Goal: Navigation & Orientation: Find specific page/section

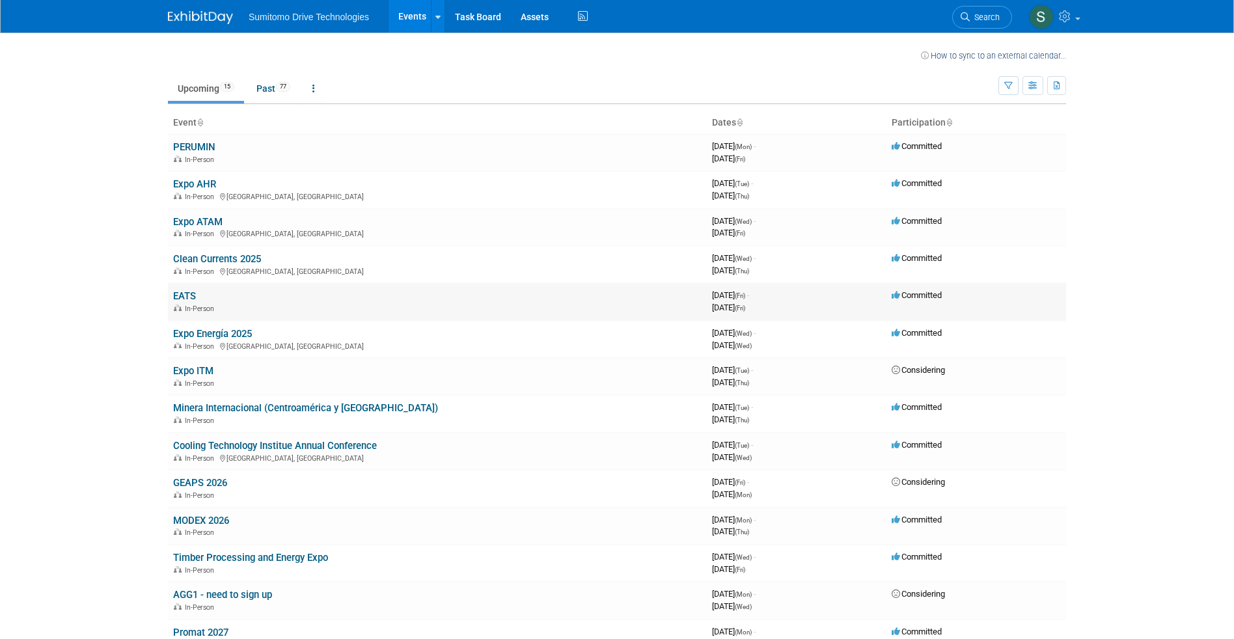
click at [186, 295] on link "EATS" at bounding box center [184, 296] width 23 height 12
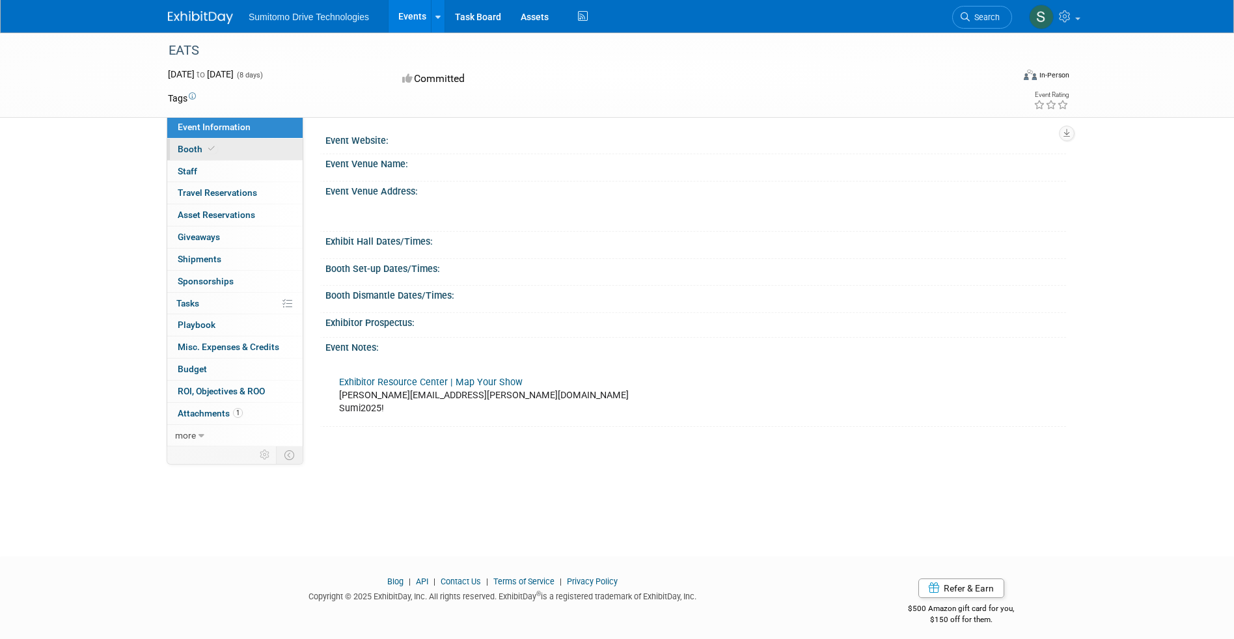
click at [212, 147] on icon at bounding box center [211, 148] width 7 height 7
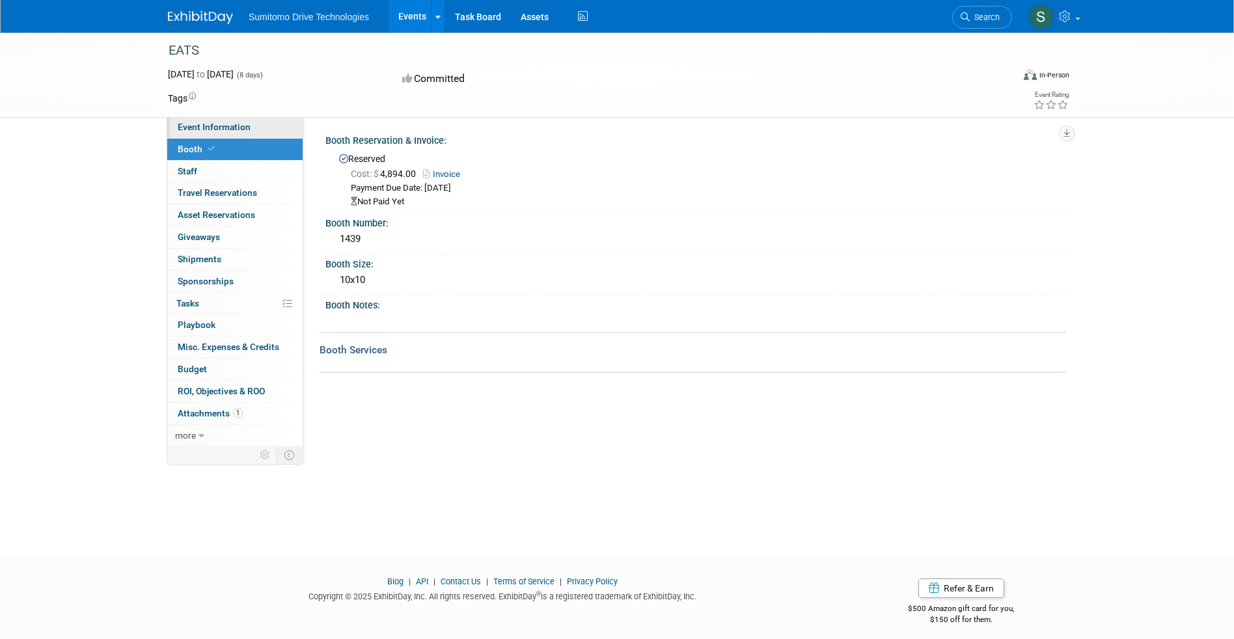
click at [229, 132] on span "Event Information" at bounding box center [214, 127] width 73 height 10
